Goal: Information Seeking & Learning: Learn about a topic

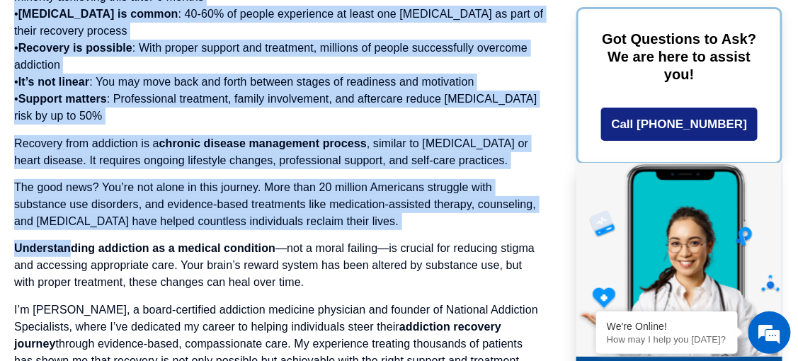
scroll to position [1557, 0]
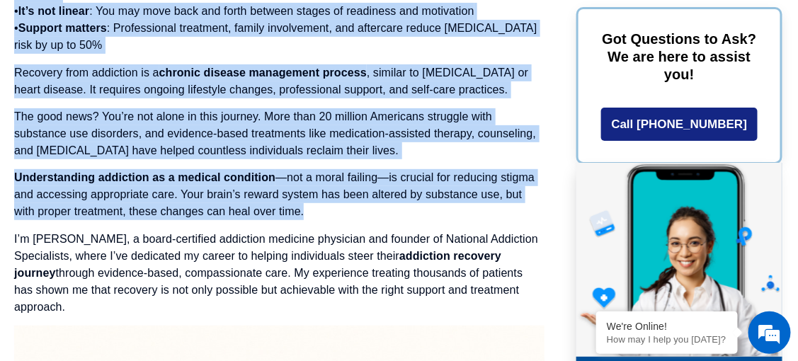
drag, startPoint x: 11, startPoint y: 242, endPoint x: 320, endPoint y: 200, distance: 311.5
drag, startPoint x: 320, startPoint y: 200, endPoint x: 241, endPoint y: 176, distance: 82.8
copy div "Lor ips Dolorsita Consecte Adipisc el s Doeiusm, Tem i Utlaboreetd Magn aliquae…"
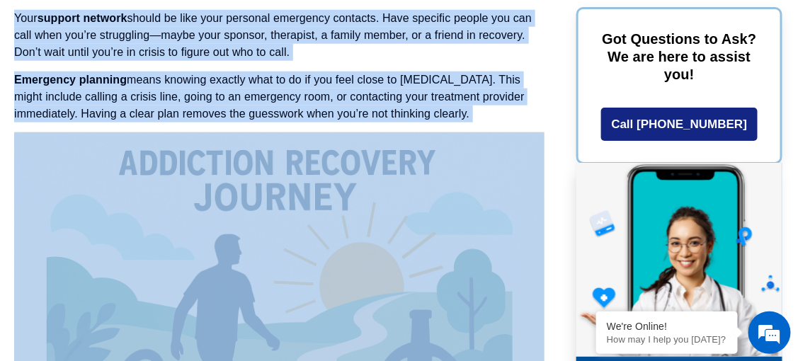
scroll to position [6228, 0]
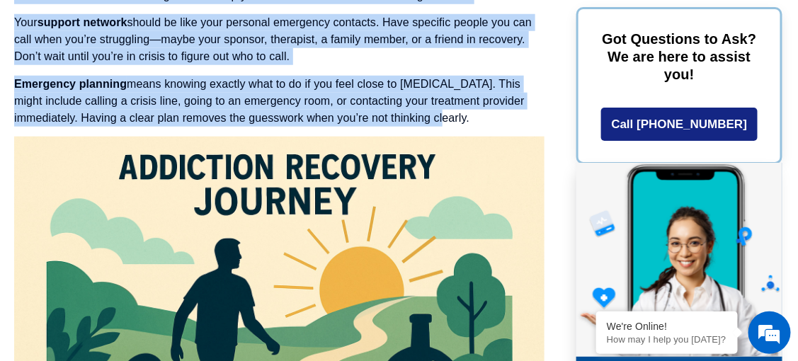
drag, startPoint x: 13, startPoint y: 64, endPoint x: 452, endPoint y: 71, distance: 438.1
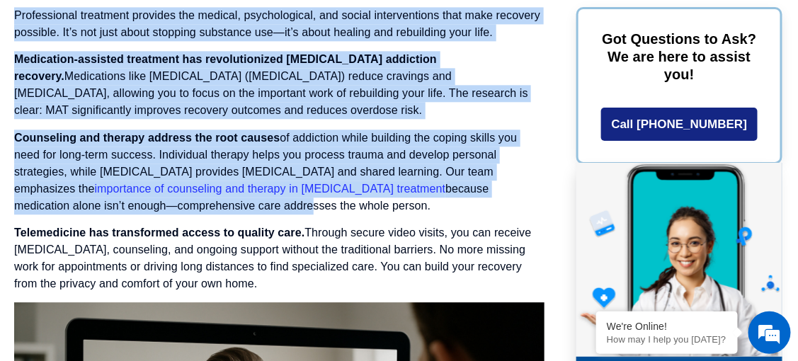
scroll to position [8268, 0]
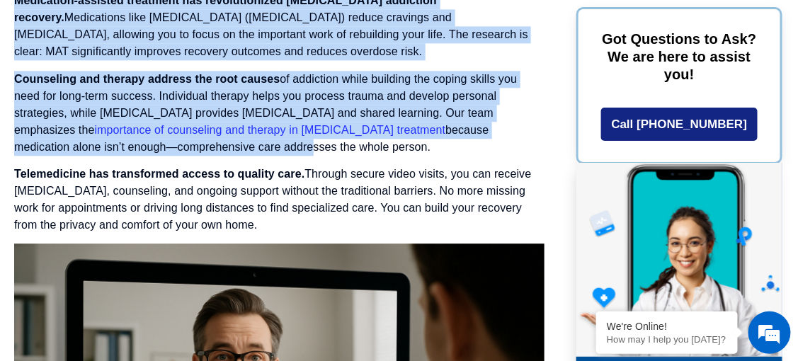
drag, startPoint x: 5, startPoint y: 37, endPoint x: 314, endPoint y: 147, distance: 327.7
drag, startPoint x: 314, startPoint y: 147, endPoint x: 279, endPoint y: 96, distance: 62.2
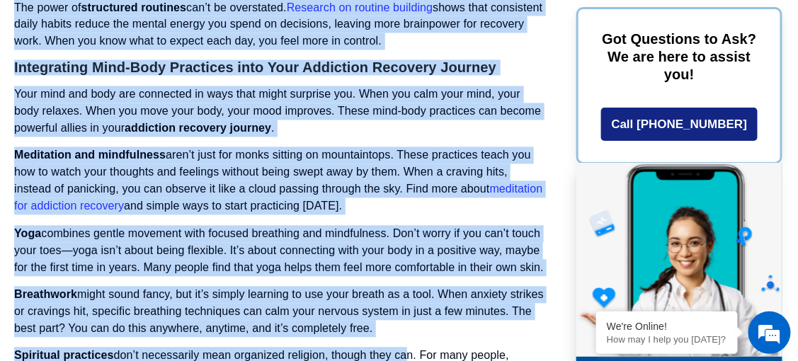
scroll to position [9542, 0]
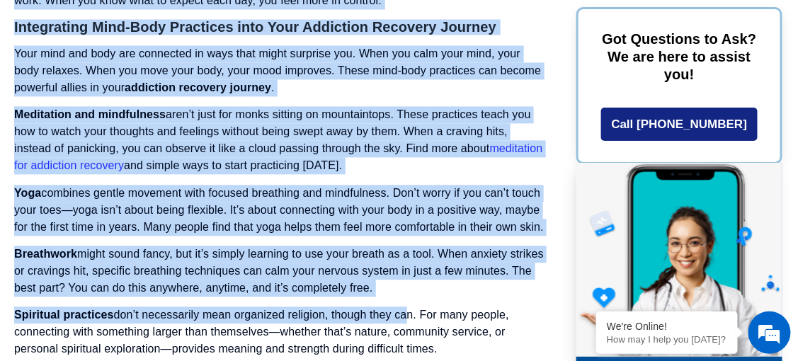
drag, startPoint x: 33, startPoint y: 173, endPoint x: 459, endPoint y: 274, distance: 438.4
drag, startPoint x: 459, startPoint y: 274, endPoint x: 385, endPoint y: 263, distance: 75.1
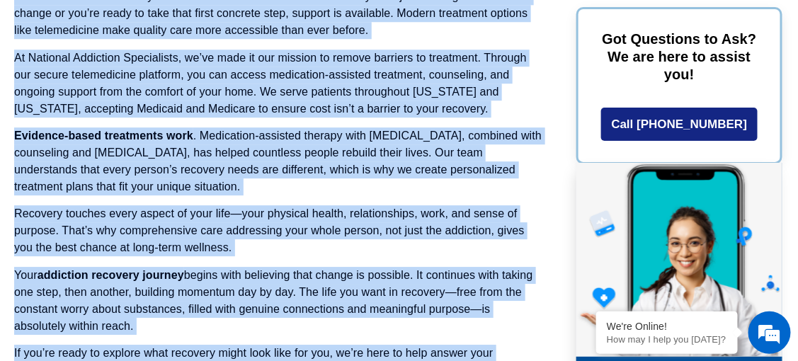
scroll to position [12939, 0]
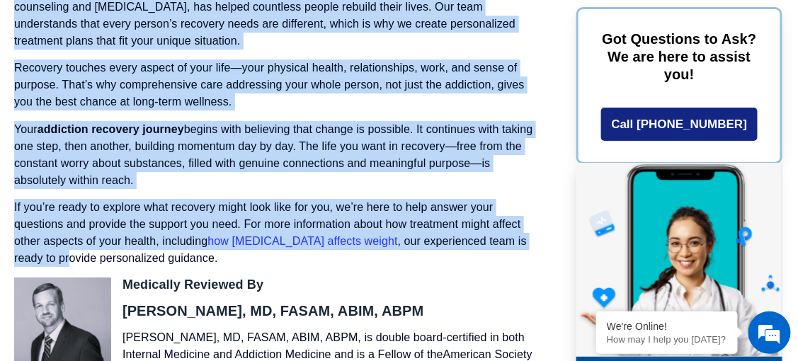
drag, startPoint x: 11, startPoint y: 125, endPoint x: 156, endPoint y: 84, distance: 150.8
drag, startPoint x: 156, startPoint y: 84, endPoint x: 103, endPoint y: 65, distance: 56.8
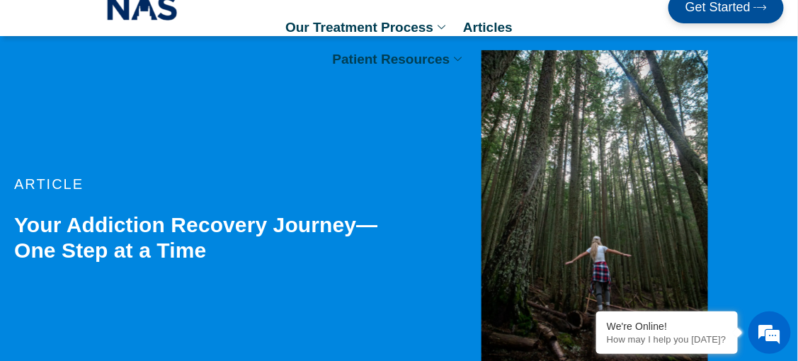
scroll to position [0, 0]
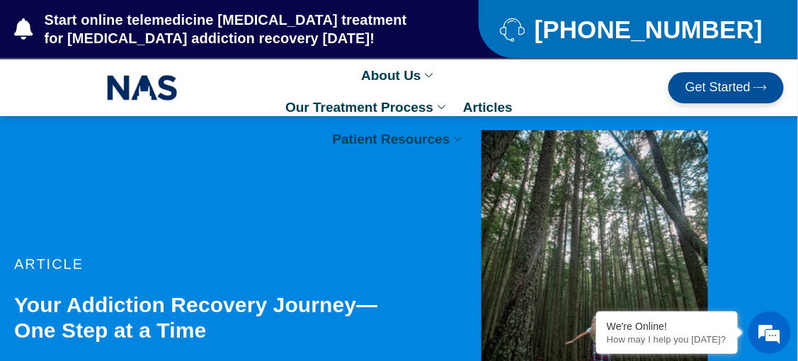
drag, startPoint x: 793, startPoint y: 11, endPoint x: 807, endPoint y: 23, distance: 18.0
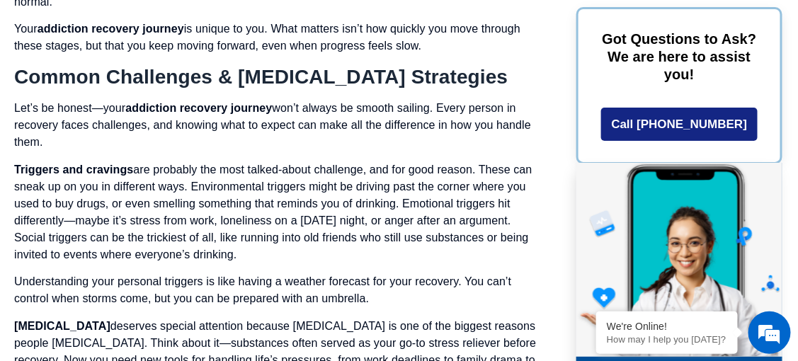
scroll to position [5437, 0]
